Goal: Information Seeking & Learning: Learn about a topic

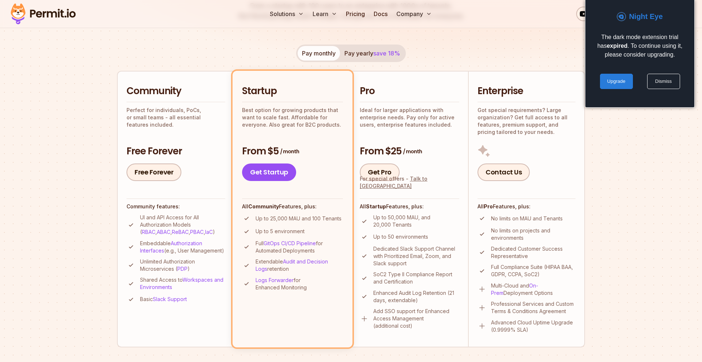
click at [189, 120] on p "Perfect for individuals, PoCs, or small teams - all essential features included." at bounding box center [175, 118] width 99 height 22
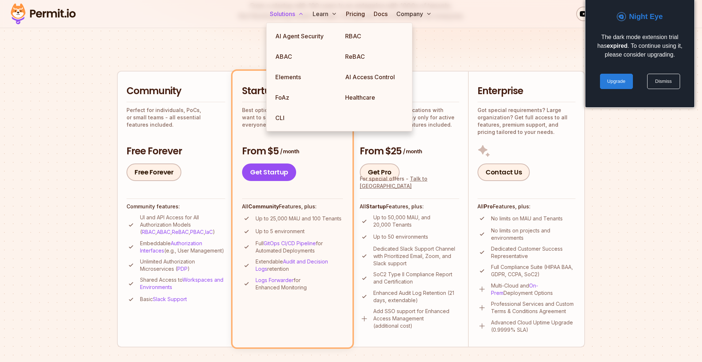
click at [285, 16] on button "Solutions" at bounding box center [287, 14] width 40 height 15
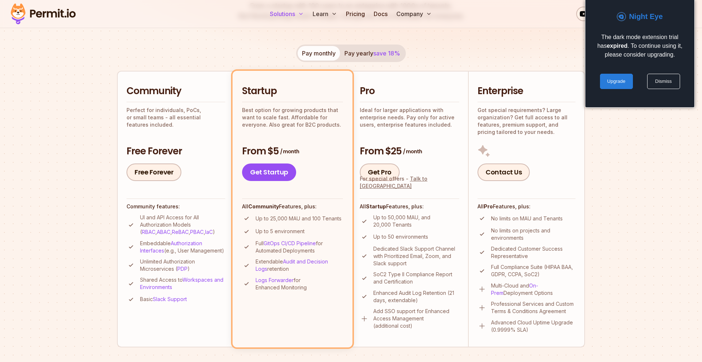
click at [285, 16] on button "Solutions" at bounding box center [287, 14] width 40 height 15
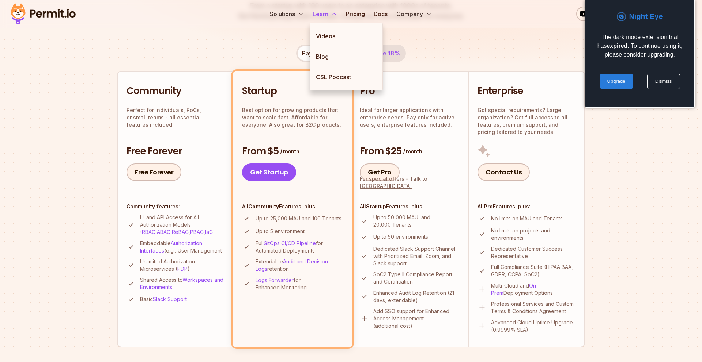
click at [318, 14] on button "Learn" at bounding box center [324, 14] width 30 height 15
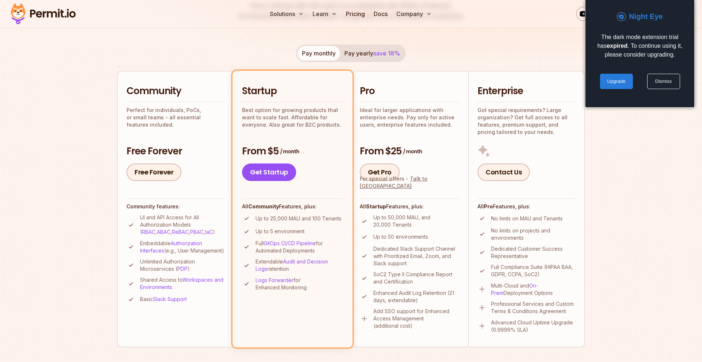
click at [57, 18] on img at bounding box center [43, 13] width 72 height 25
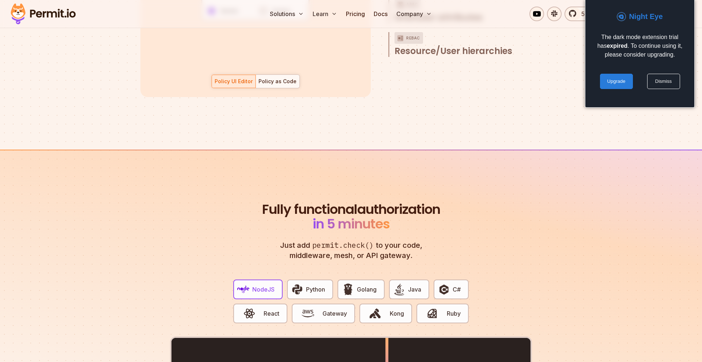
scroll to position [1228, 0]
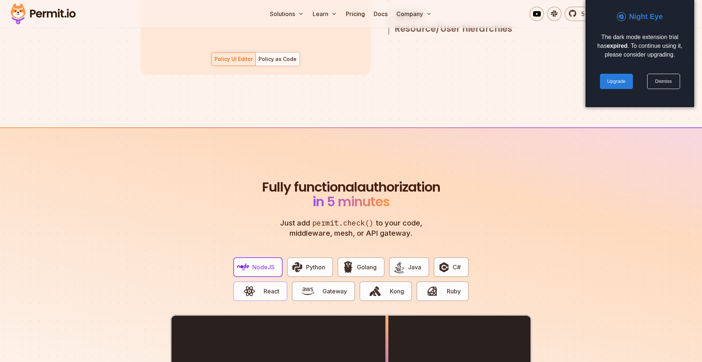
click at [284, 284] on button "React" at bounding box center [260, 292] width 54 height 20
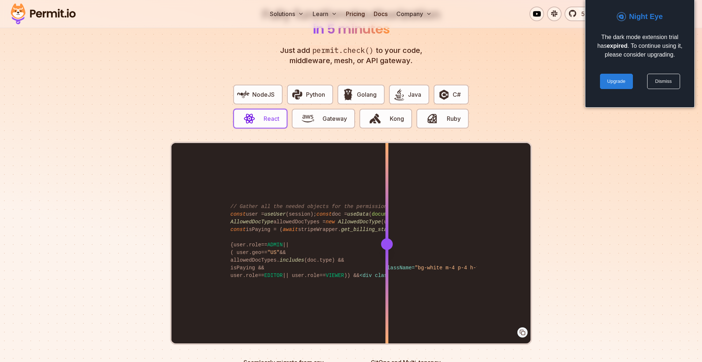
scroll to position [1406, 0]
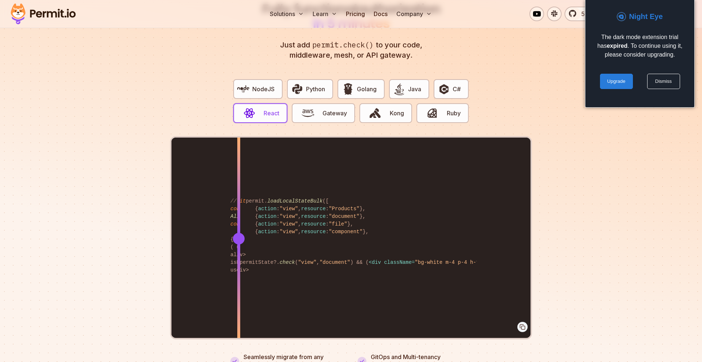
drag, startPoint x: 387, startPoint y: 229, endPoint x: 239, endPoint y: 225, distance: 148.4
click at [239, 233] on div at bounding box center [239, 239] width 12 height 12
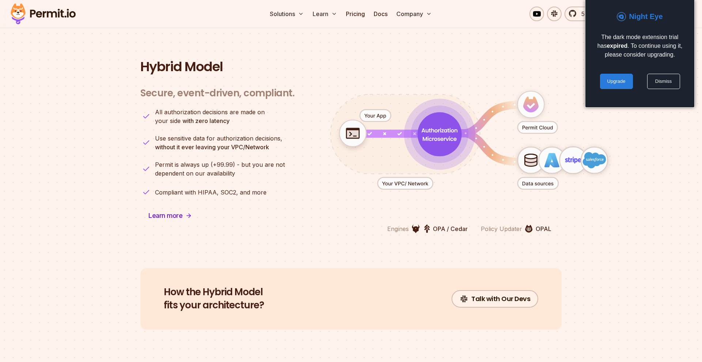
scroll to position [1788, 0]
click at [529, 160] on icon "animation" at bounding box center [530, 161] width 12 height 2
click at [544, 188] on icon "animation" at bounding box center [468, 139] width 323 height 141
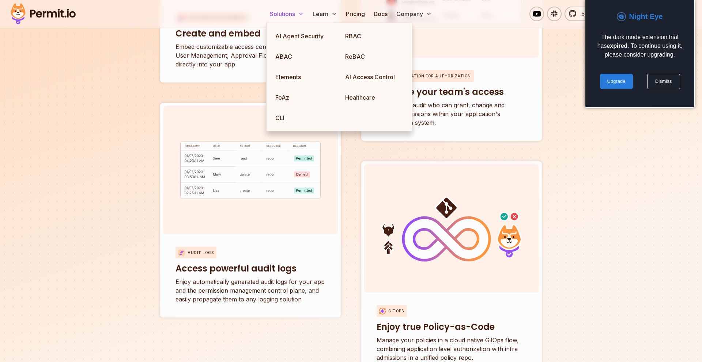
scroll to position [2670, 0]
